Goal: Find specific page/section: Find specific page/section

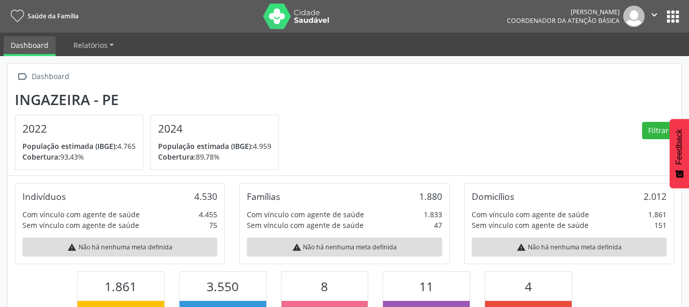
click at [680, 17] on button "apps" at bounding box center [673, 17] width 18 height 18
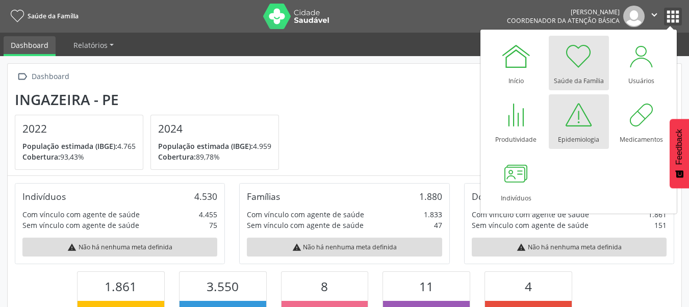
scroll to position [169, 225]
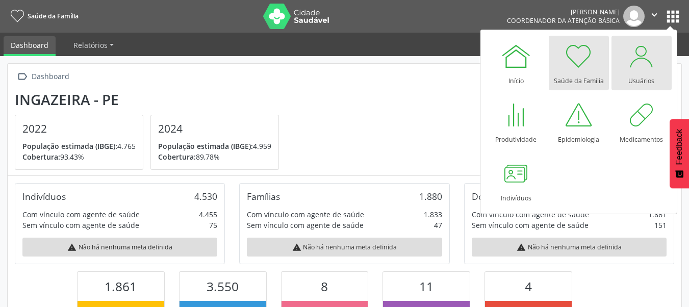
click at [649, 58] on div at bounding box center [641, 56] width 31 height 31
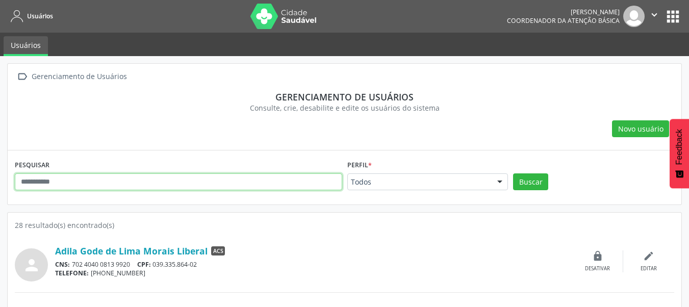
click at [137, 186] on input "text" at bounding box center [178, 181] width 327 height 17
type input "**********"
click at [513, 173] on button "Buscar" at bounding box center [530, 181] width 35 height 17
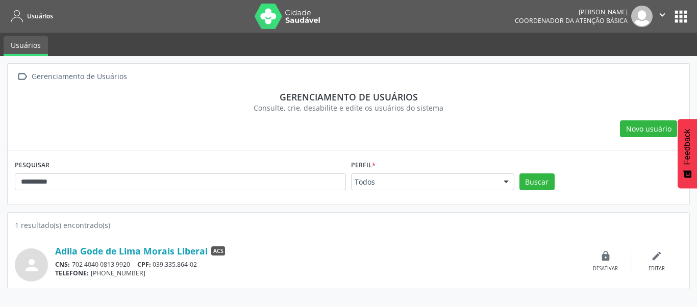
click at [157, 236] on div "person Adila Gode de Lima Morais Liberal ACS CNS: 702 4040 0813 9920 CPF: 039.3…" at bounding box center [348, 255] width 667 height 51
click at [167, 247] on link "Adila Gode de Lima Morais Liberal" at bounding box center [131, 250] width 152 height 11
